Goal: Use online tool/utility: Utilize a website feature to perform a specific function

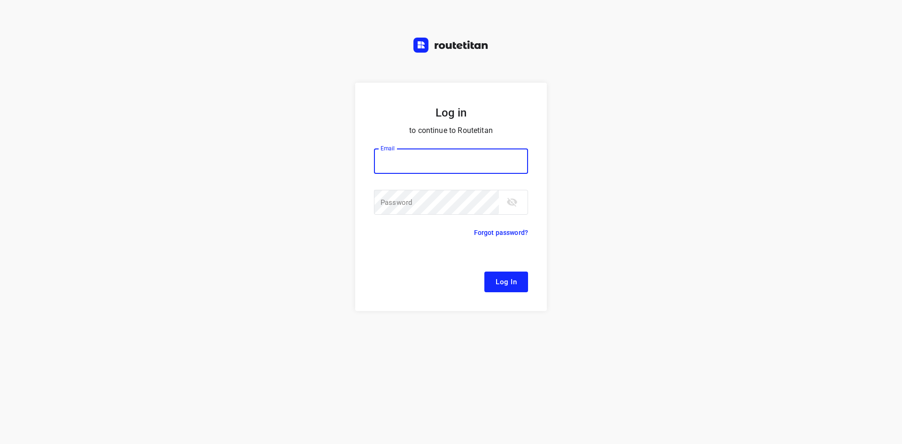
click at [484, 271] on button "Log In" at bounding box center [506, 281] width 44 height 21
type input "[EMAIL_ADDRESS][DOMAIN_NAME]"
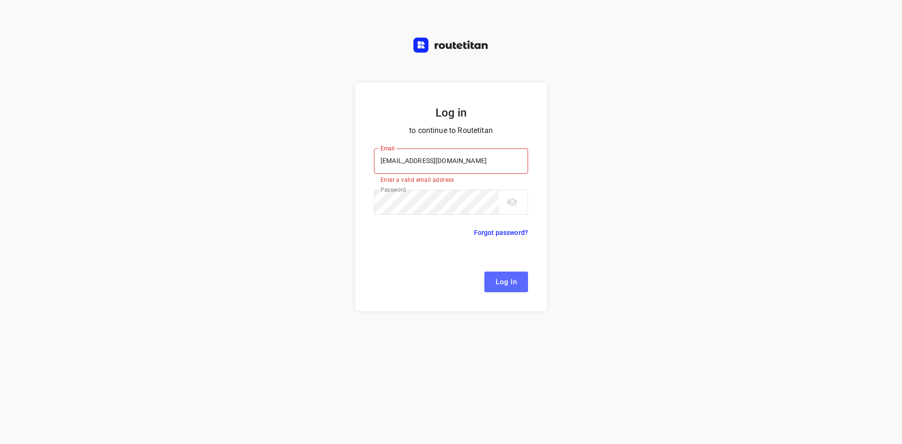
click at [512, 283] on span "Log In" at bounding box center [505, 282] width 21 height 12
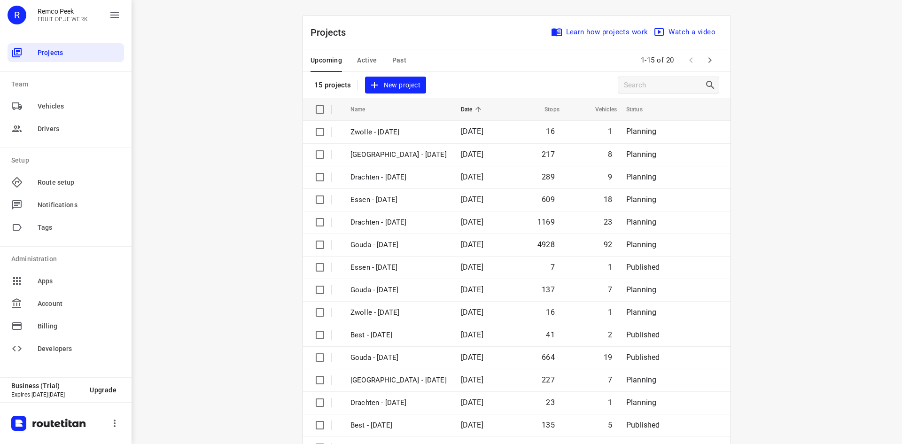
click at [359, 58] on span "Active" at bounding box center [367, 60] width 20 height 12
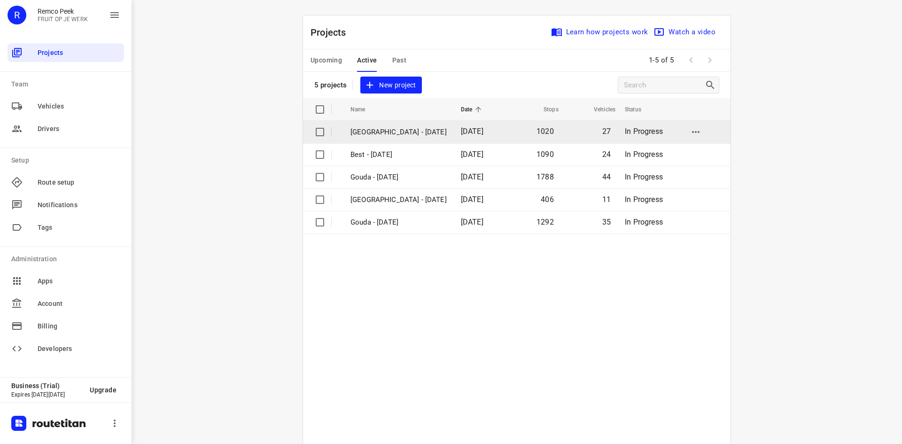
click at [365, 134] on p "[GEOGRAPHIC_DATA] - [DATE]" at bounding box center [398, 132] width 96 height 11
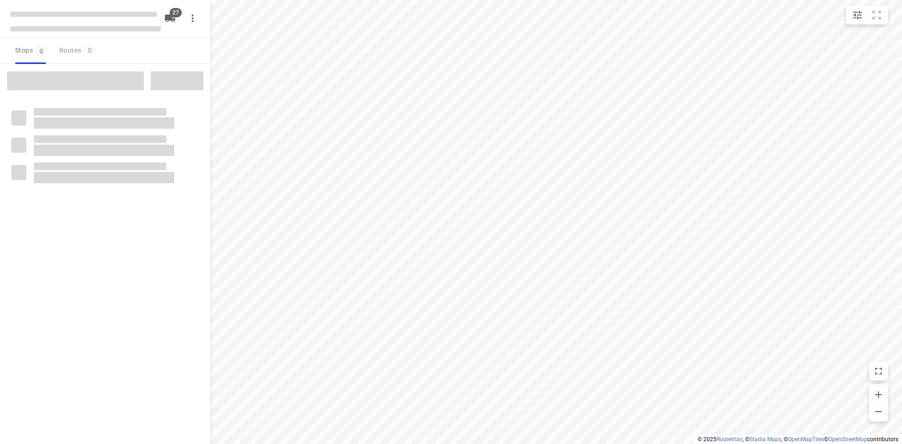
type input "distance"
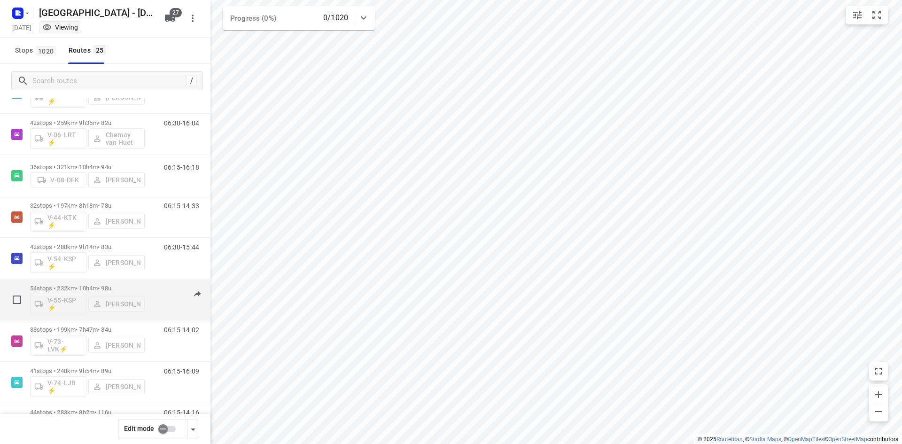
scroll to position [423, 0]
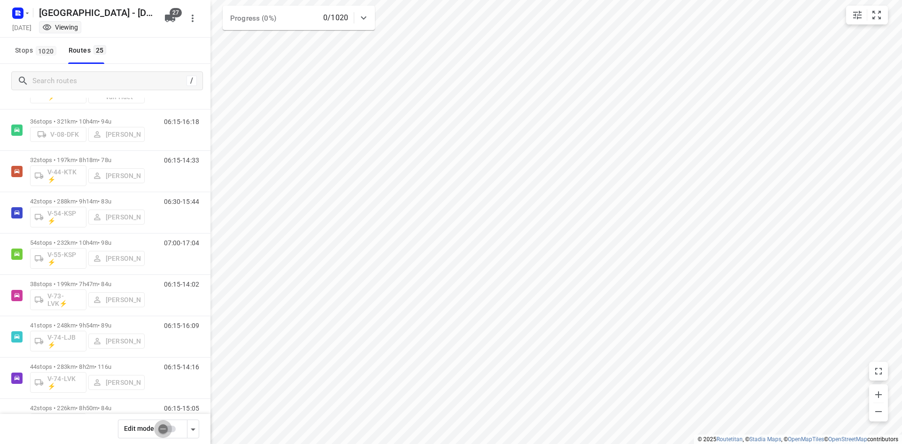
click at [168, 427] on input "checkbox" at bounding box center [163, 429] width 54 height 18
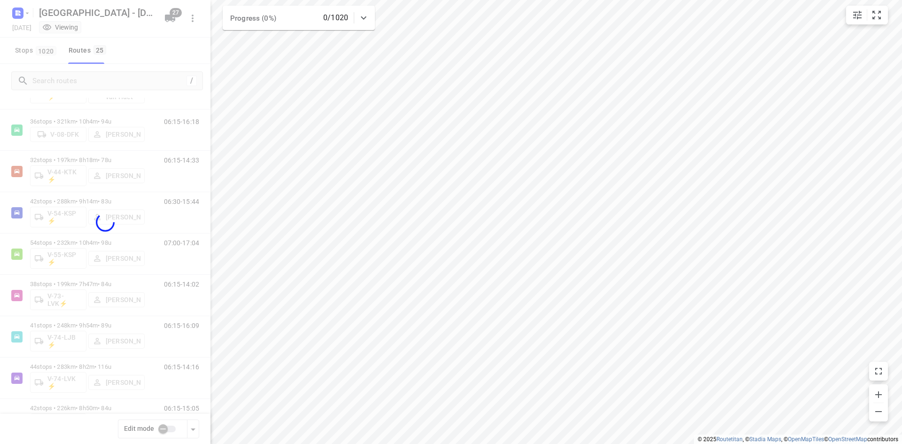
checkbox input "true"
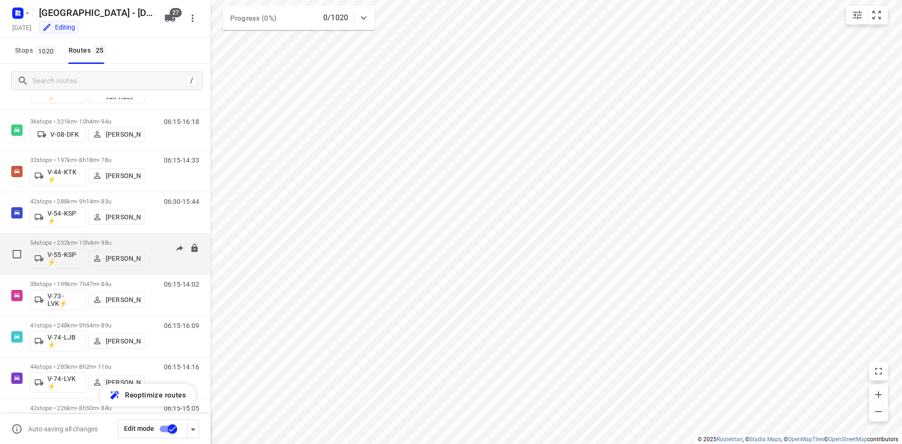
click at [104, 243] on p "54 stops • 232km • 10h4m • 98u" at bounding box center [87, 242] width 115 height 7
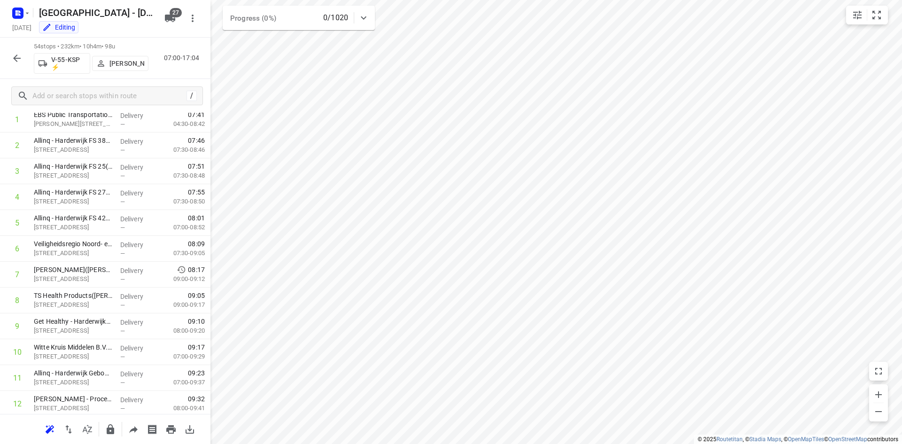
scroll to position [0, 0]
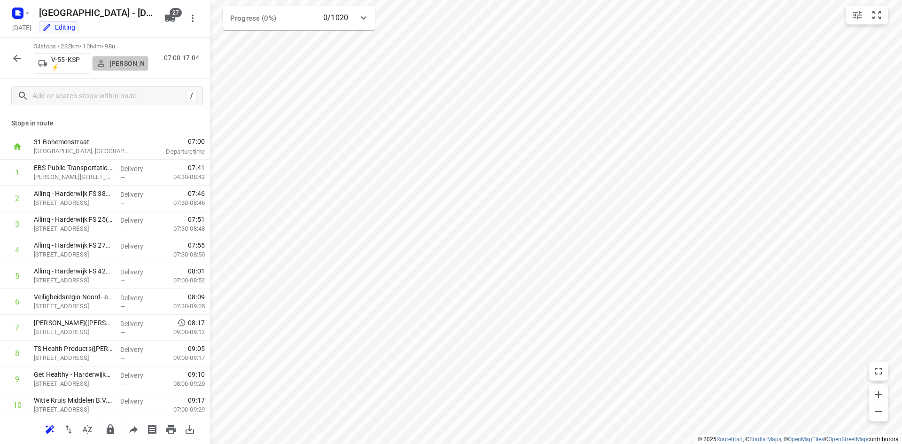
click at [131, 62] on p "[PERSON_NAME]" at bounding box center [126, 64] width 35 height 8
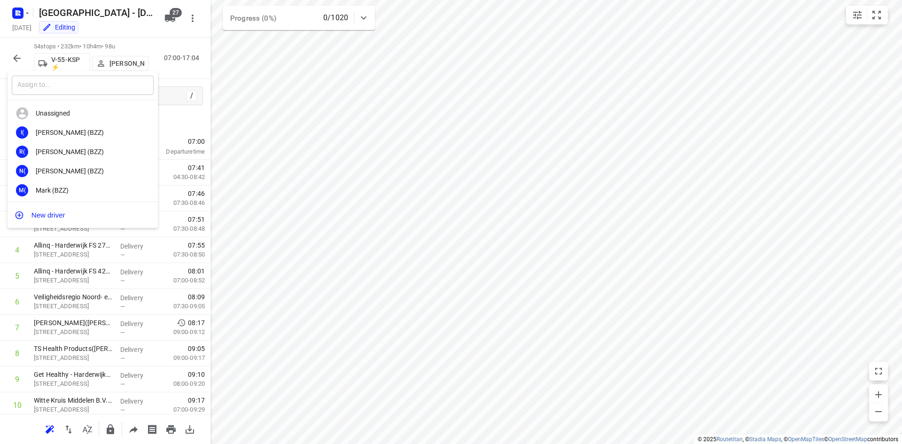
click at [62, 84] on input "text" at bounding box center [83, 85] width 142 height 19
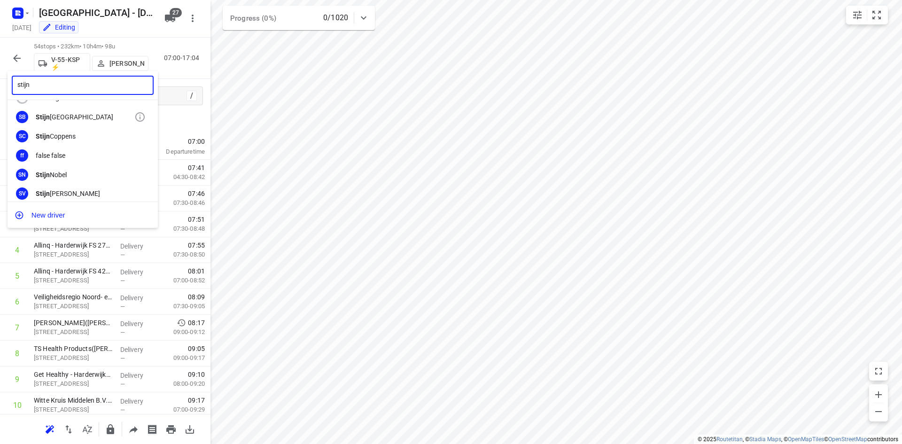
scroll to position [21, 0]
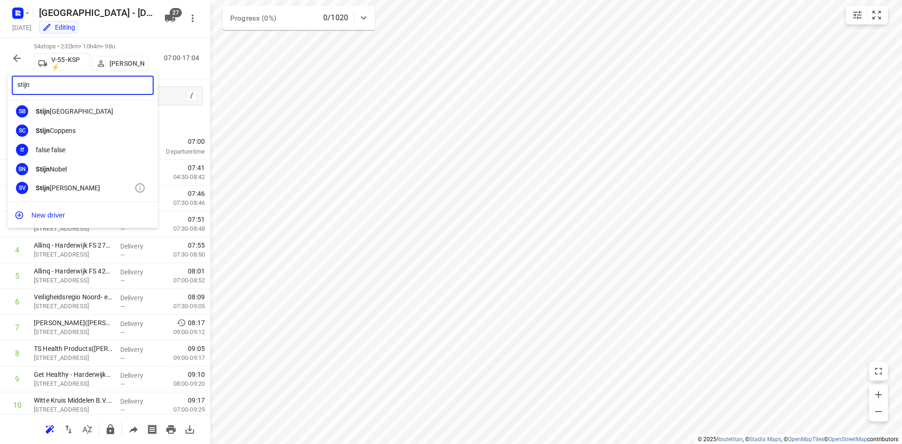
type input "stijn"
click at [61, 182] on div "SV [PERSON_NAME]" at bounding box center [83, 187] width 150 height 19
